Goal: Information Seeking & Learning: Understand process/instructions

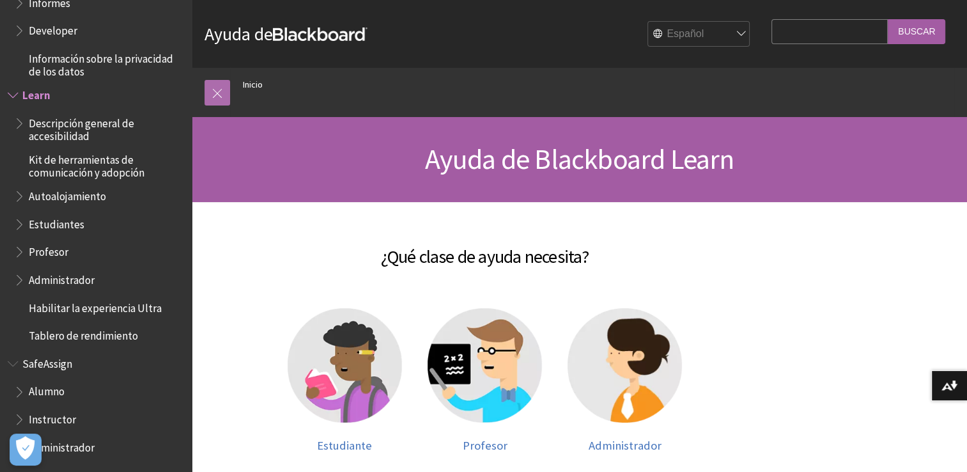
click at [222, 91] on link at bounding box center [217, 93] width 26 height 26
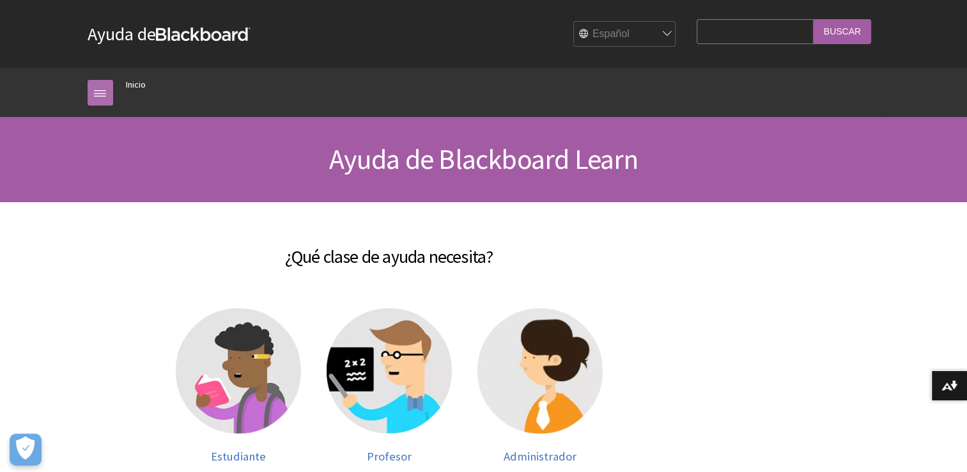
click at [100, 88] on link at bounding box center [101, 93] width 26 height 26
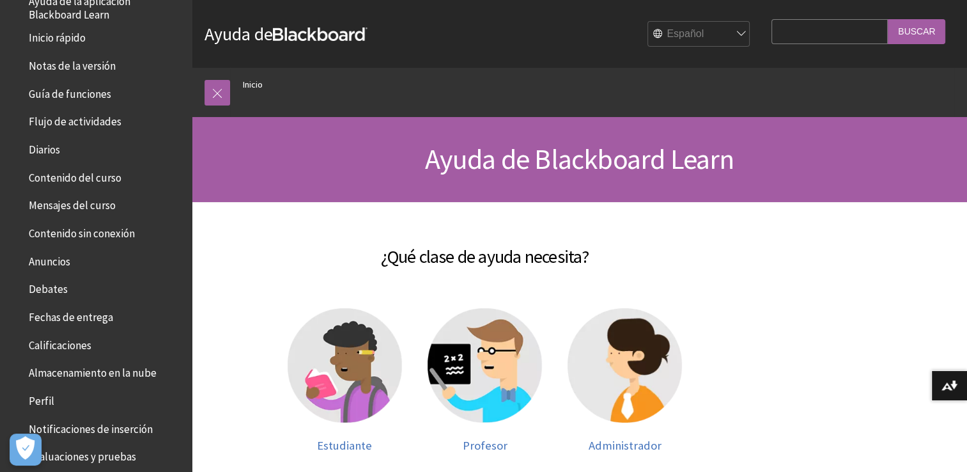
scroll to position [138, 0]
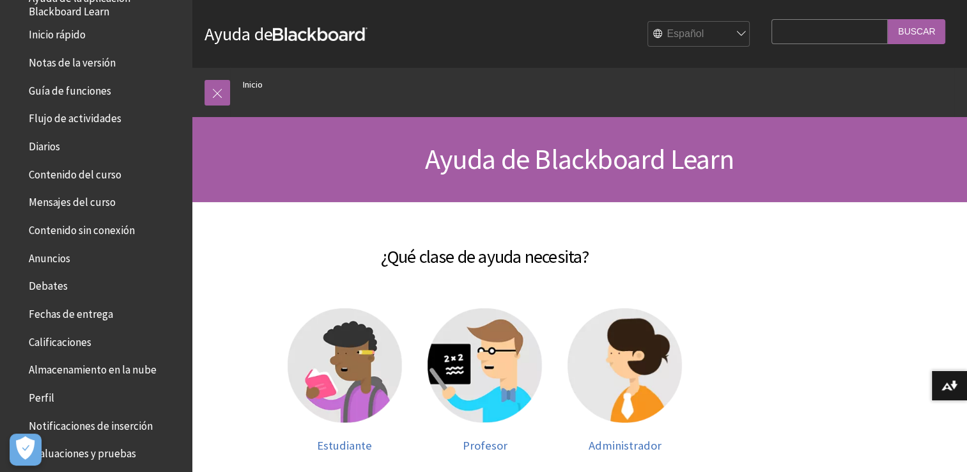
click at [95, 56] on span "Notas de la versión" at bounding box center [72, 60] width 87 height 17
click at [512, 367] on img at bounding box center [484, 365] width 114 height 114
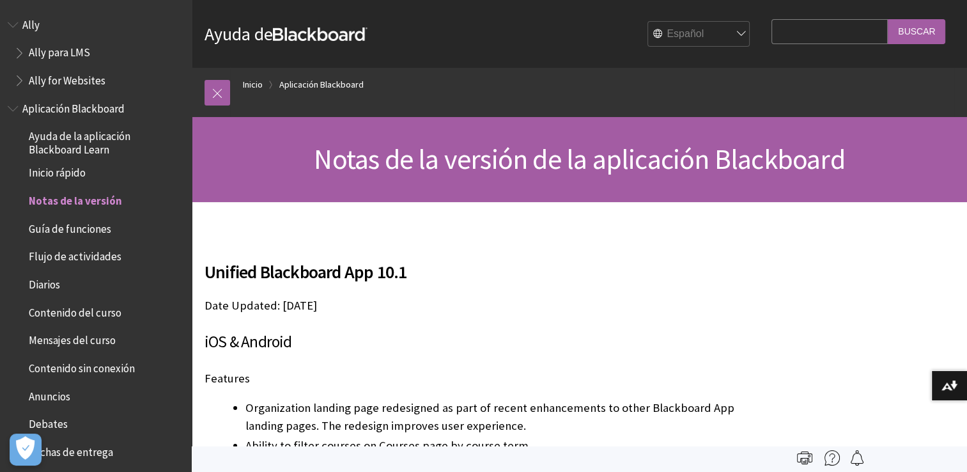
scroll to position [171, 0]
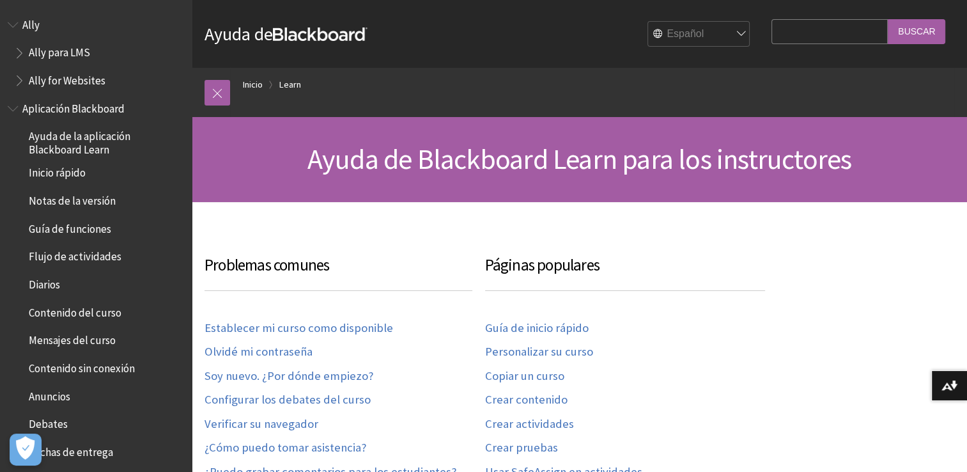
scroll to position [1117, 0]
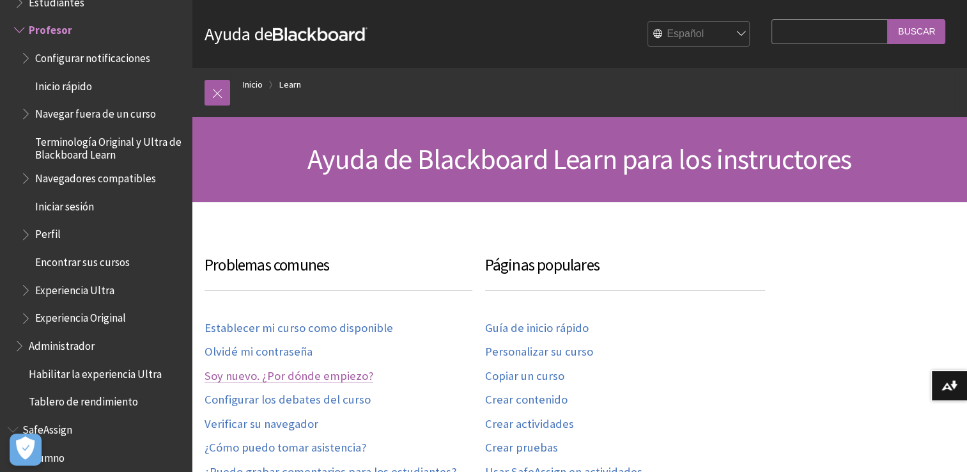
click at [304, 374] on link "Soy nuevo. ¿Por dónde empiezo?" at bounding box center [288, 376] width 169 height 15
